Goal: Task Accomplishment & Management: Manage account settings

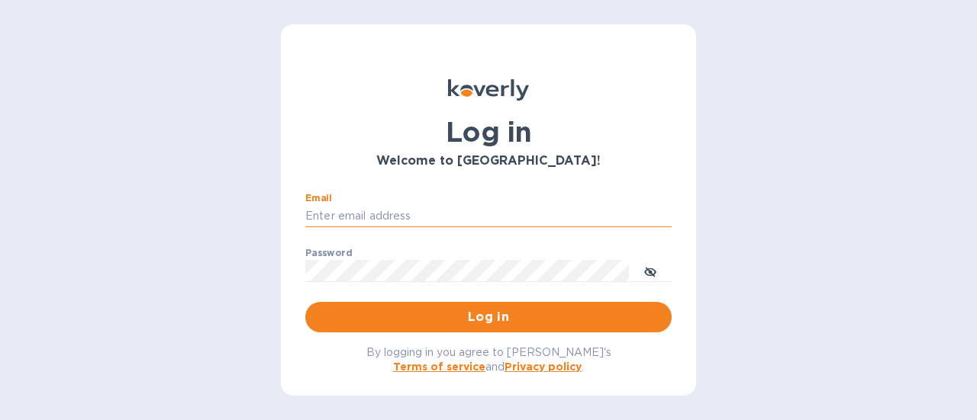
click at [433, 205] on input "Email" at bounding box center [488, 216] width 366 height 23
type input "[PERSON_NAME][EMAIL_ADDRESS][DOMAIN_NAME]"
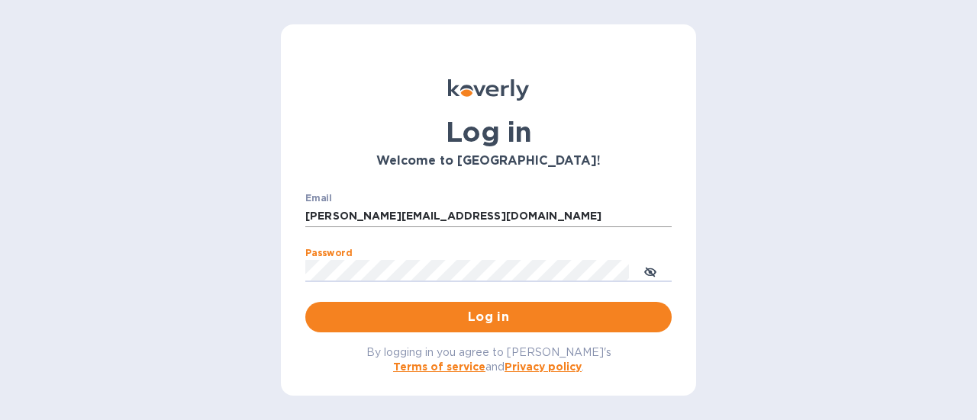
click at [305, 302] on button "Log in" at bounding box center [488, 317] width 366 height 31
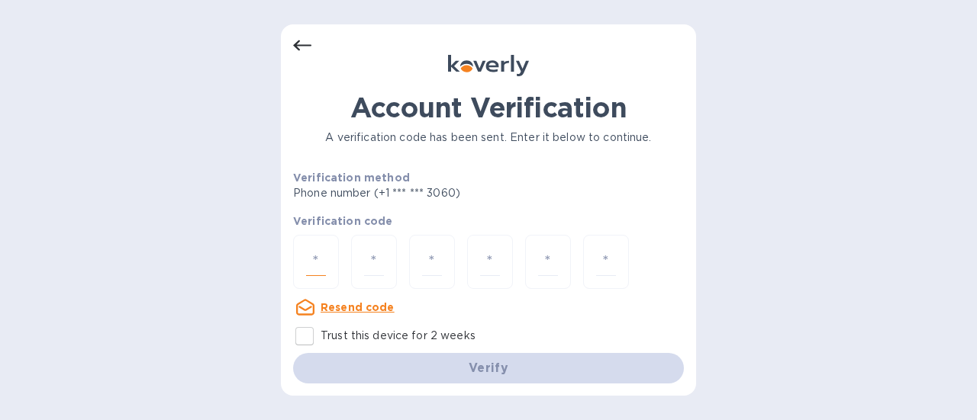
click at [322, 256] on input "number" at bounding box center [316, 262] width 20 height 28
type input "6"
type input "5"
type input "6"
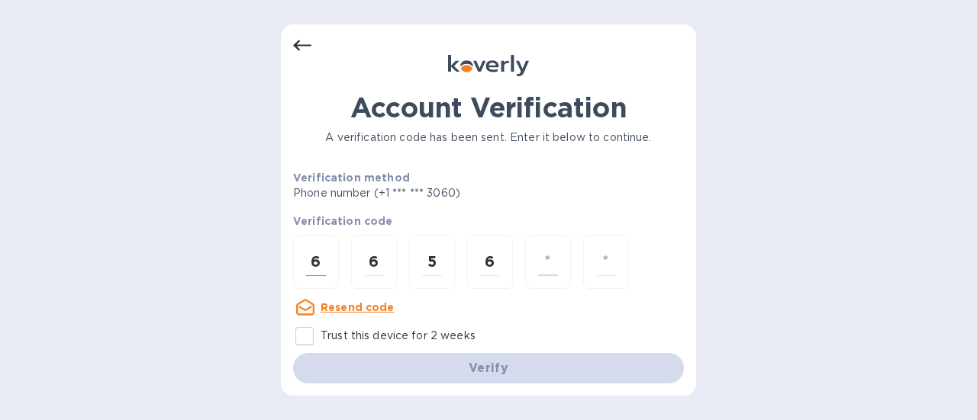
type input "6"
type input "3"
